Goal: Check status: Check status

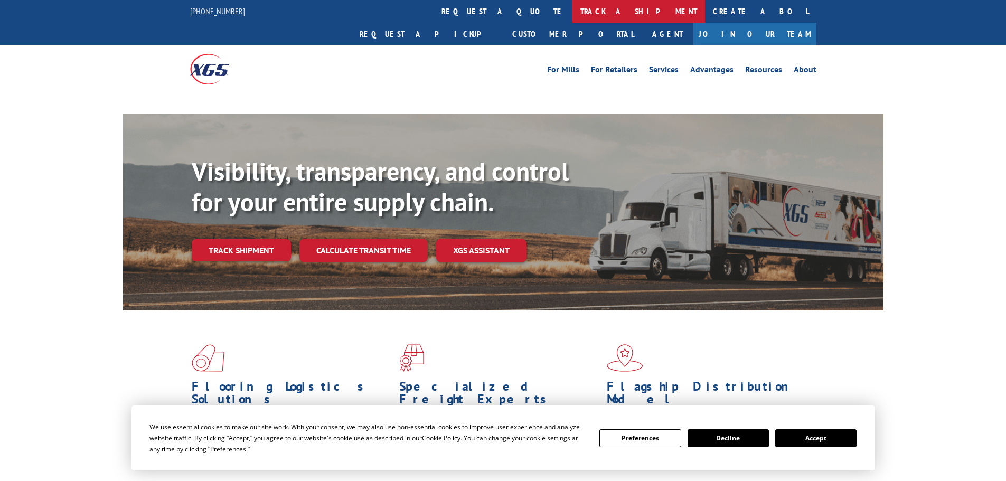
click at [572, 11] on link "track a shipment" at bounding box center [638, 11] width 133 height 23
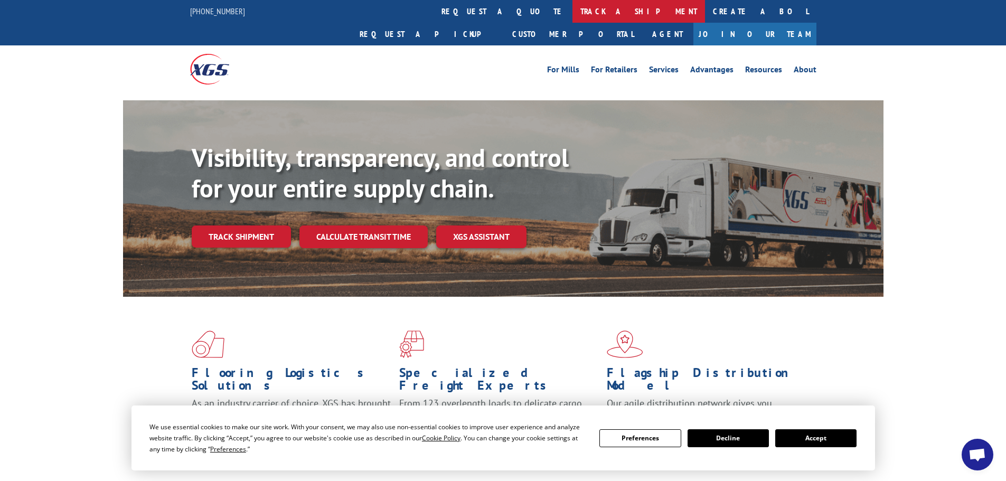
click at [572, 13] on link "track a shipment" at bounding box center [638, 11] width 133 height 23
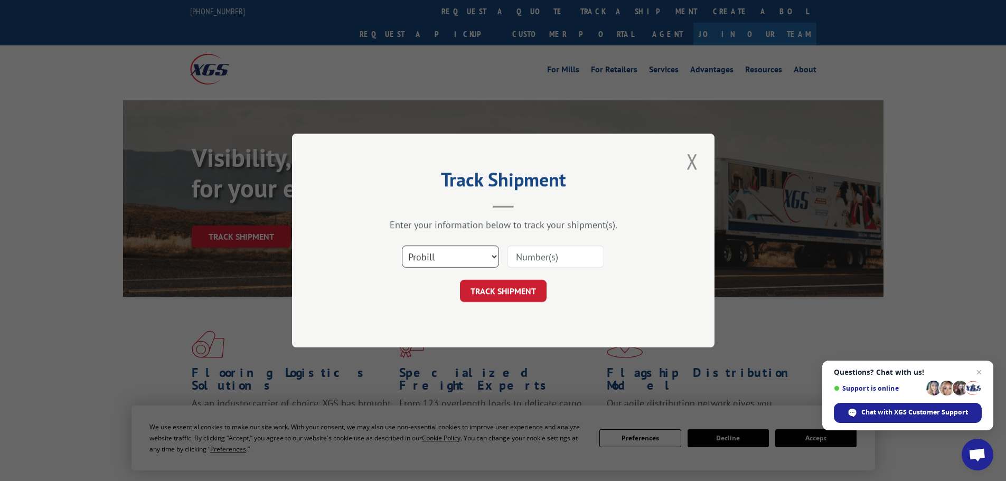
click at [457, 255] on select "Select category... Probill BOL PO" at bounding box center [450, 257] width 97 height 22
select select "bol"
click at [402, 246] on select "Select category... Probill BOL PO" at bounding box center [450, 257] width 97 height 22
paste input "4818910"
type input "4818910"
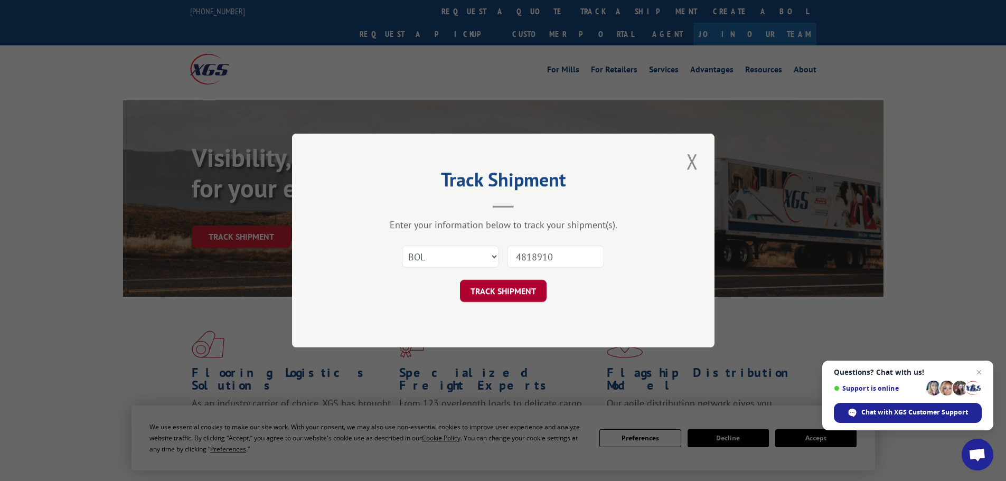
click at [511, 288] on button "TRACK SHIPMENT" at bounding box center [503, 291] width 87 height 22
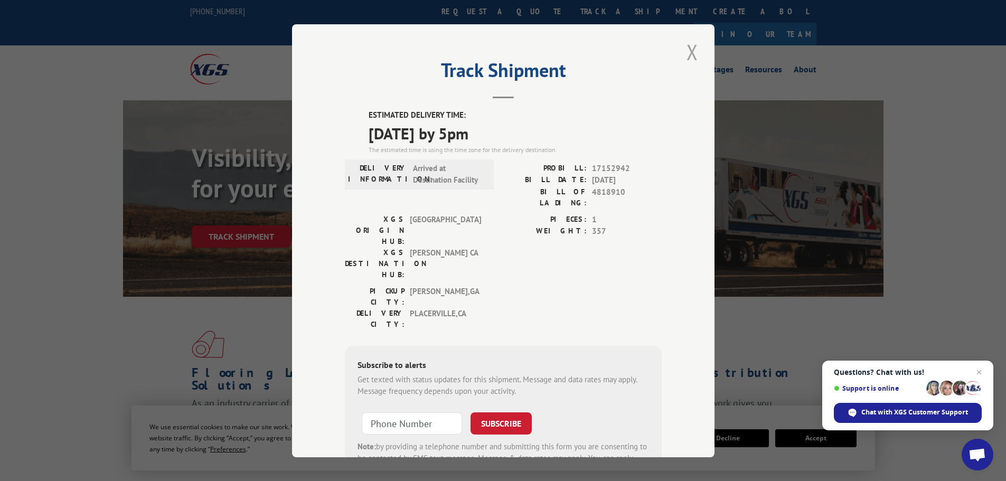
click at [688, 48] on button "Close modal" at bounding box center [692, 51] width 18 height 29
